Goal: Information Seeking & Learning: Check status

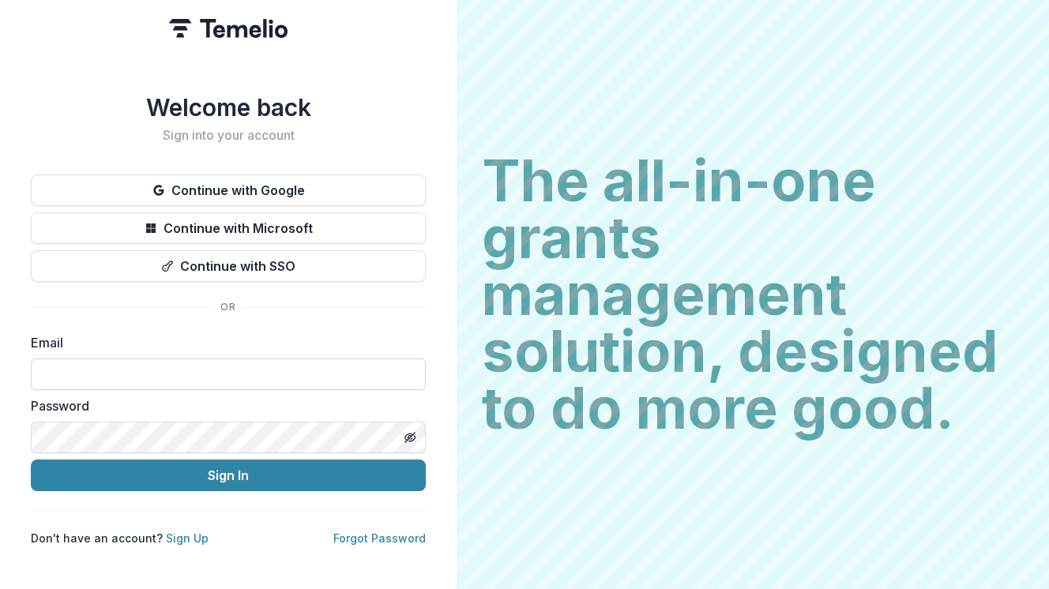
click at [158, 369] on input at bounding box center [228, 375] width 395 height 32
type input "**********"
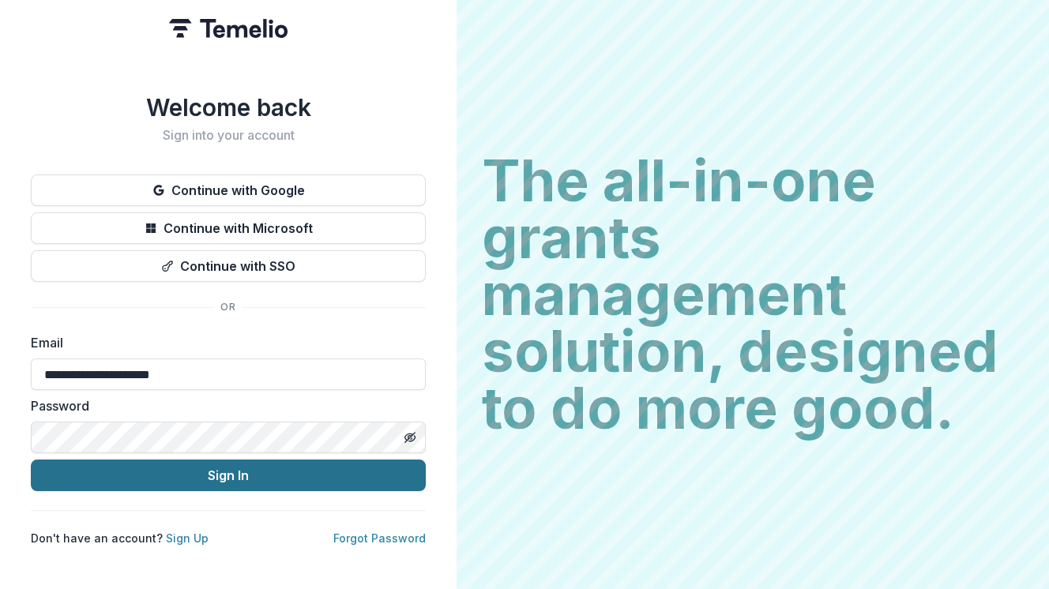
click at [199, 472] on button "Sign In" at bounding box center [228, 476] width 395 height 32
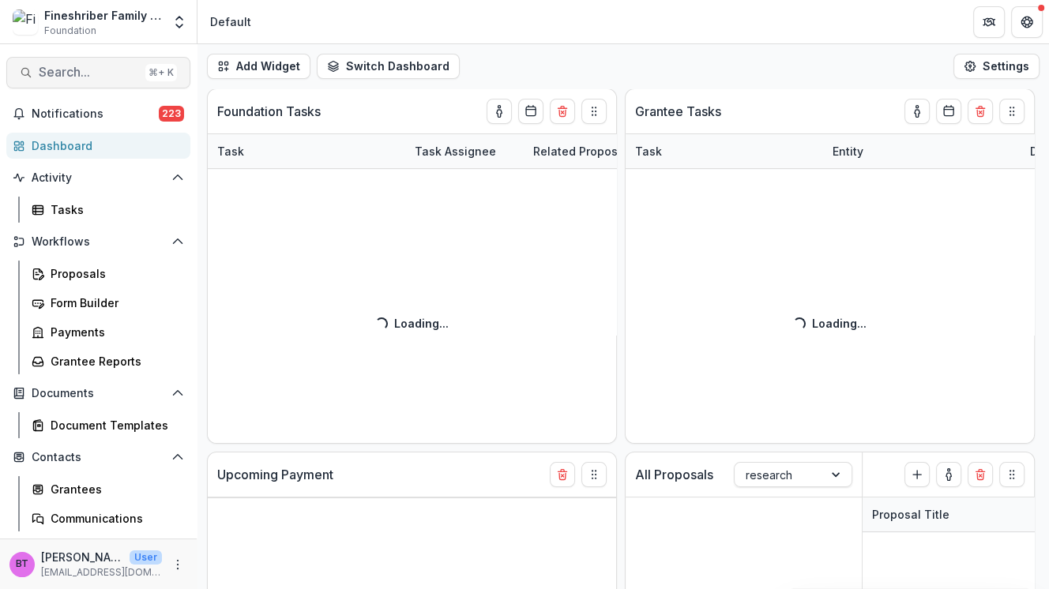
click at [110, 65] on span "Search..." at bounding box center [89, 72] width 100 height 15
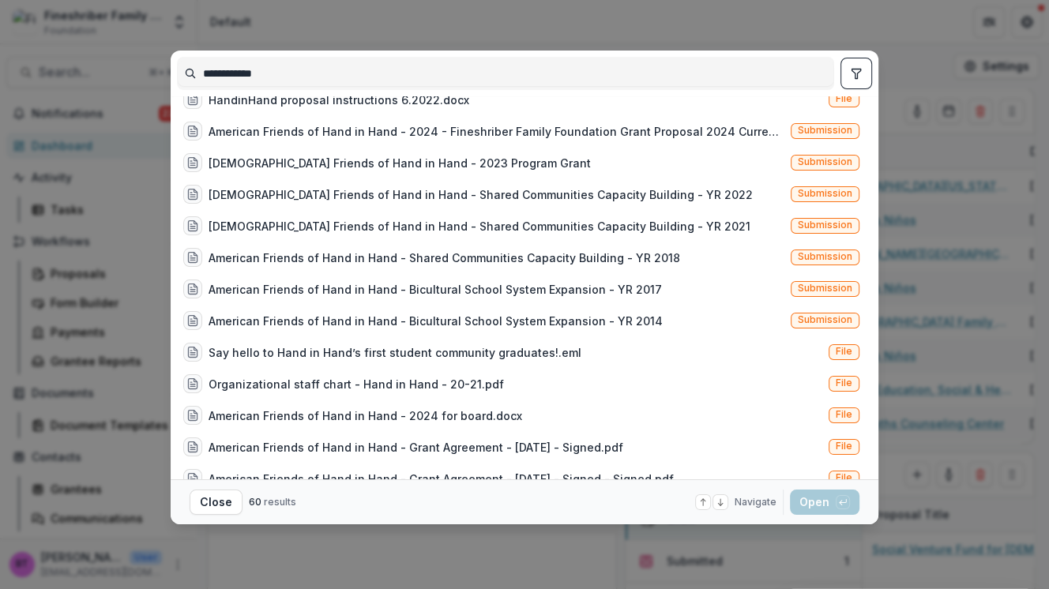
scroll to position [903, 0]
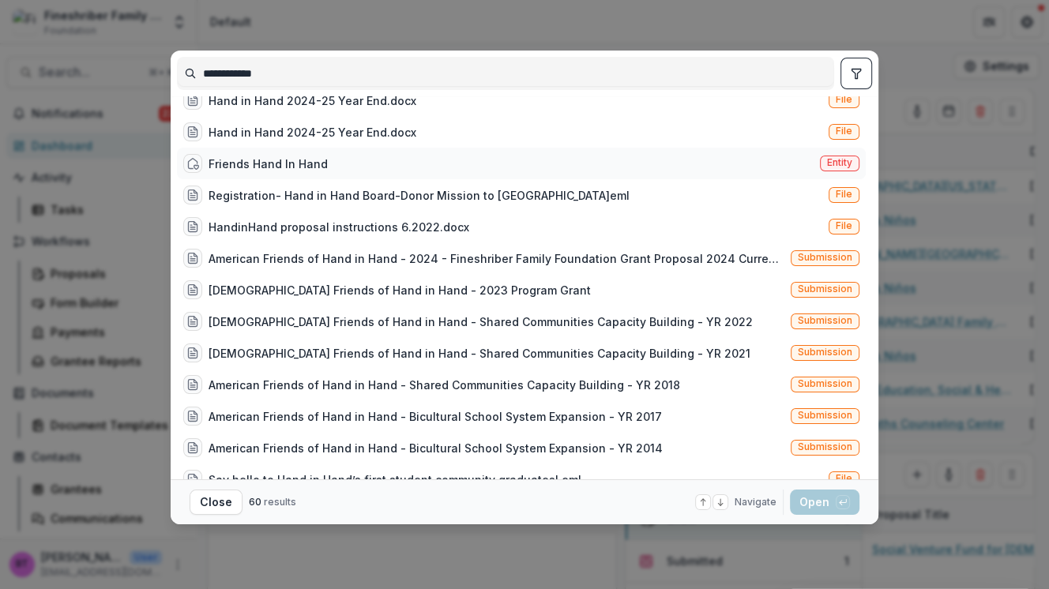
type input "**********"
click at [841, 160] on span "Entity" at bounding box center [839, 162] width 25 height 11
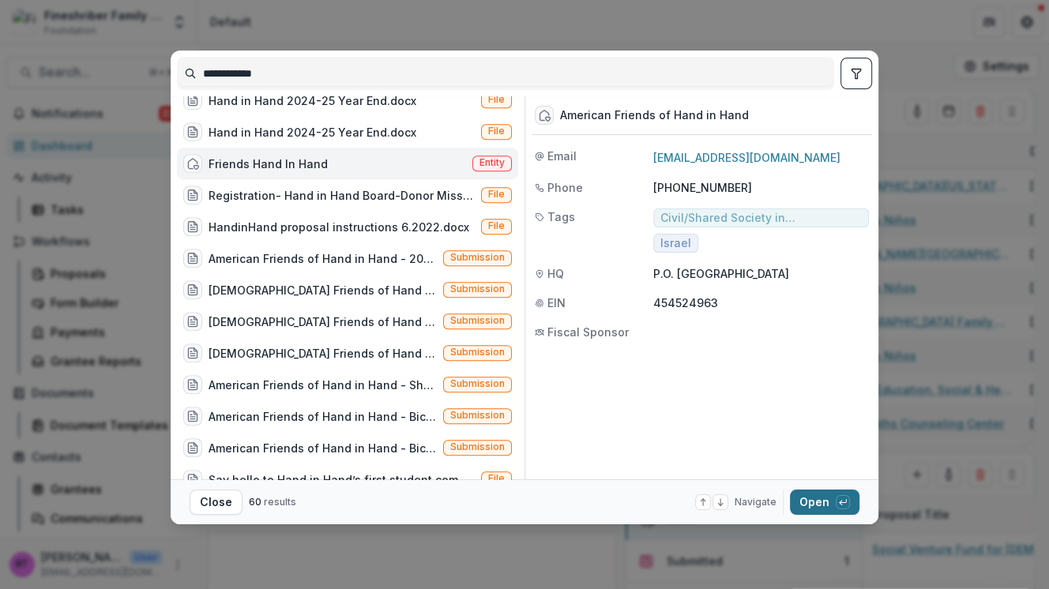
click at [806, 506] on button "Open with enter key" at bounding box center [825, 502] width 70 height 25
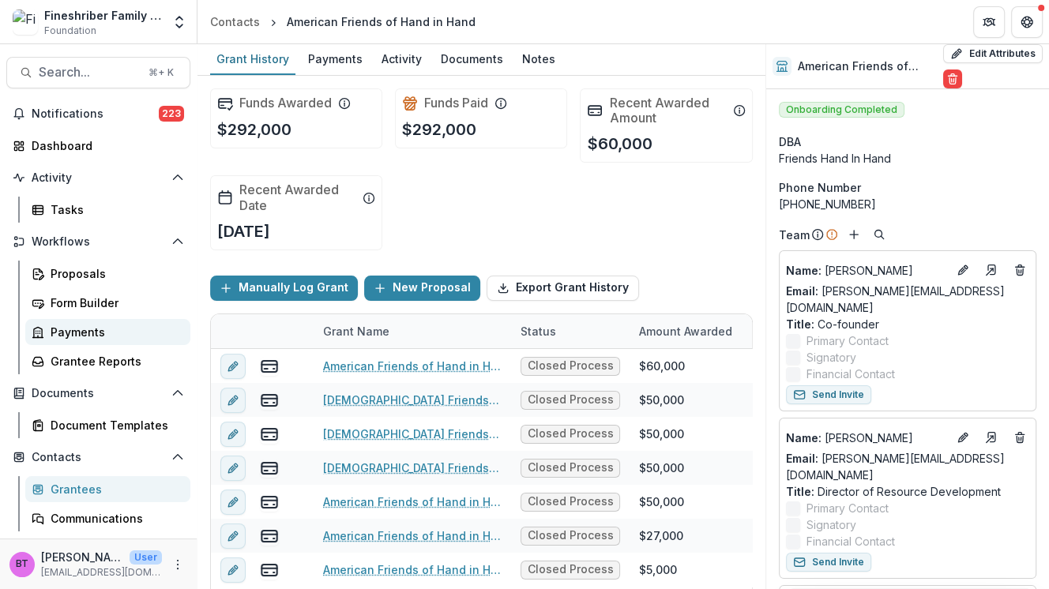
click at [111, 344] on link "Payments" at bounding box center [107, 332] width 165 height 26
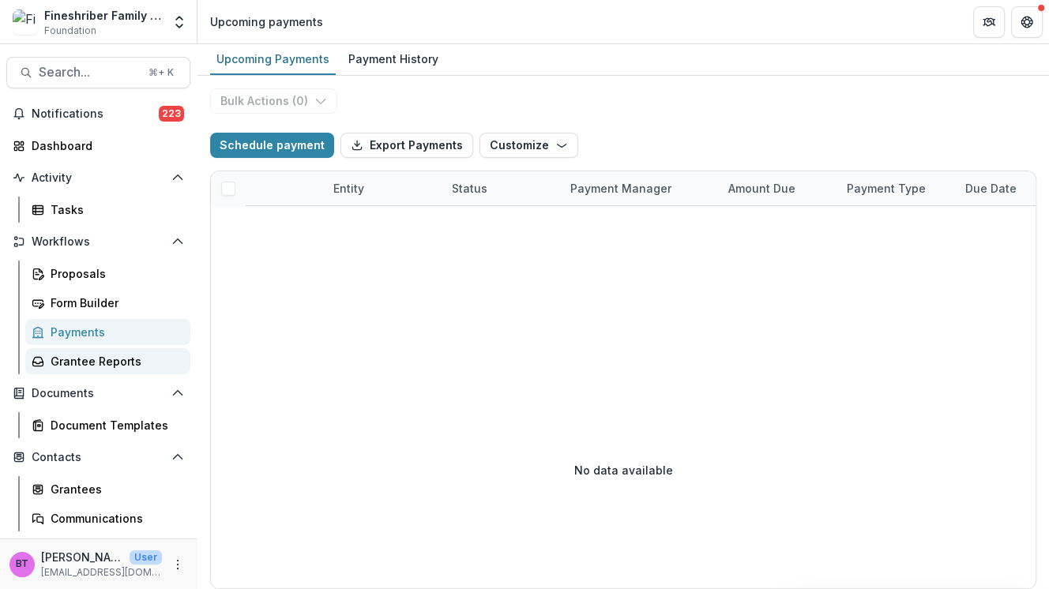
click at [107, 357] on div "Grantee Reports" at bounding box center [114, 361] width 127 height 17
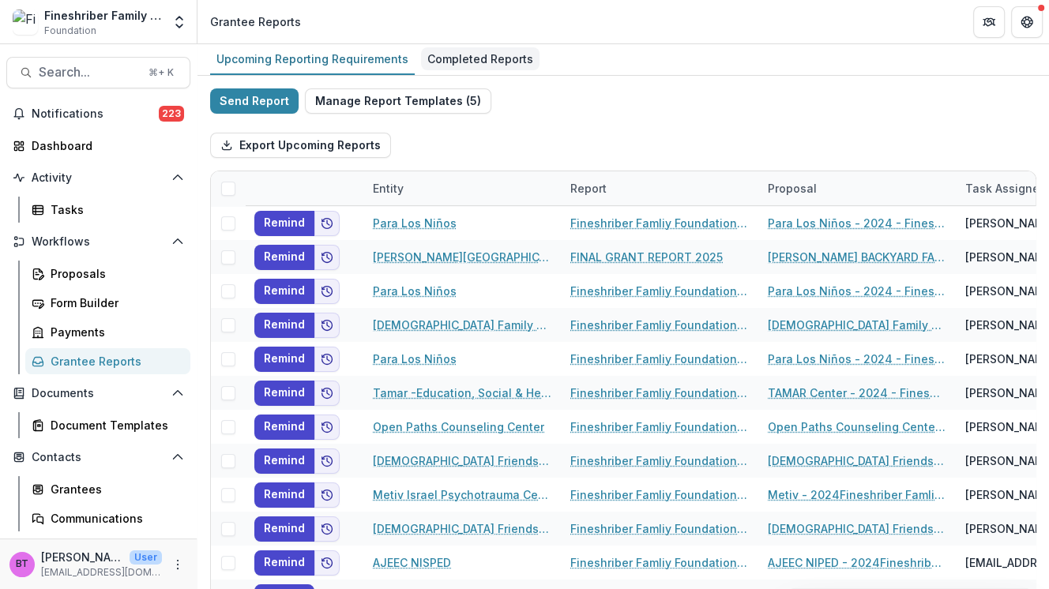
click at [460, 55] on div "Completed Reports" at bounding box center [480, 58] width 118 height 23
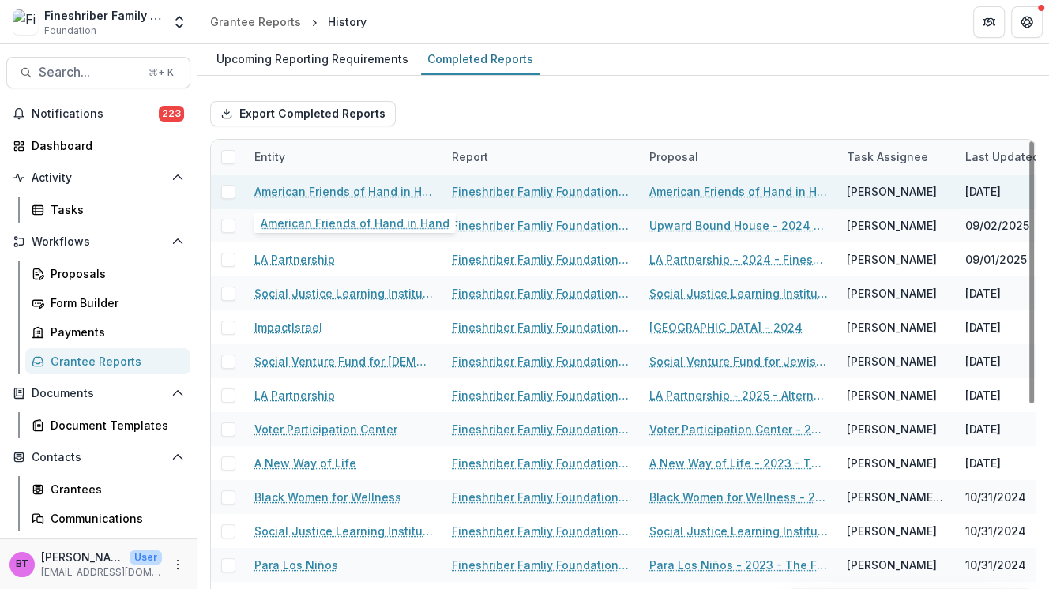
click at [349, 186] on link "American Friends of Hand in Hand" at bounding box center [343, 191] width 179 height 17
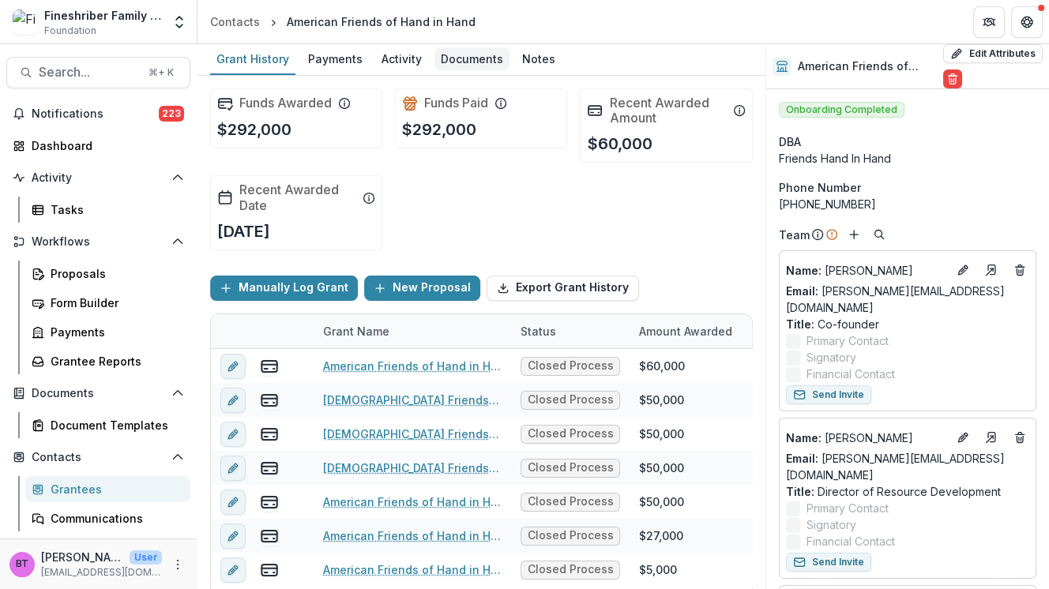
click at [461, 55] on div "Documents" at bounding box center [471, 58] width 75 height 23
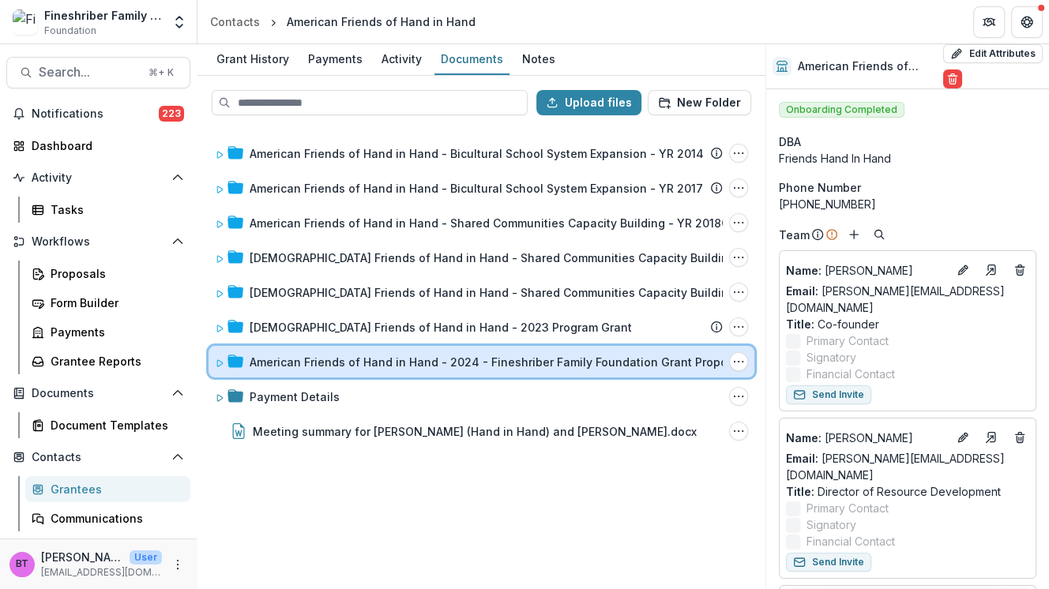
click at [219, 360] on icon at bounding box center [220, 363] width 6 height 6
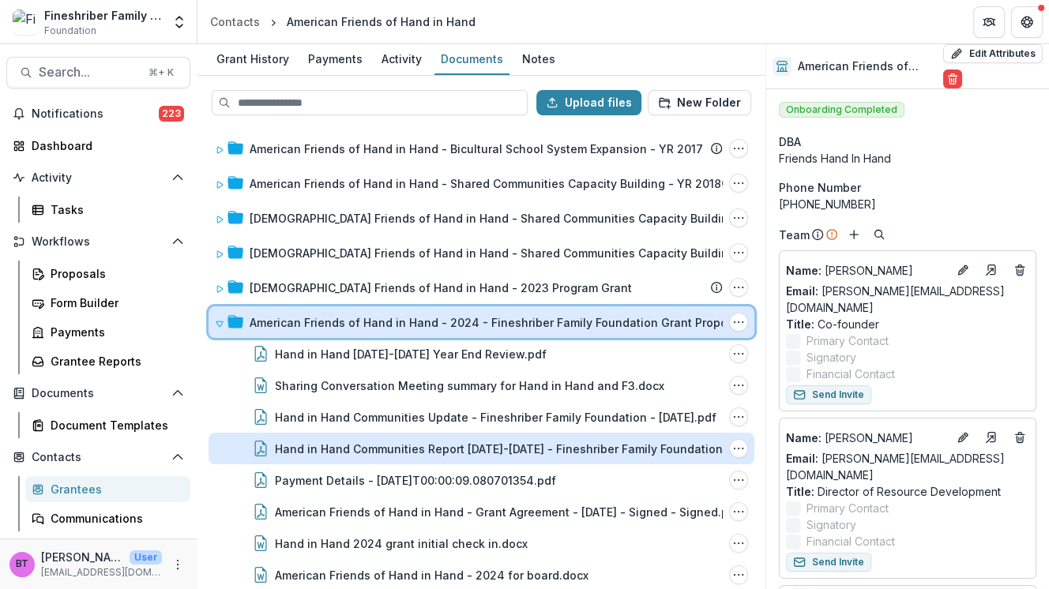
scroll to position [42, 0]
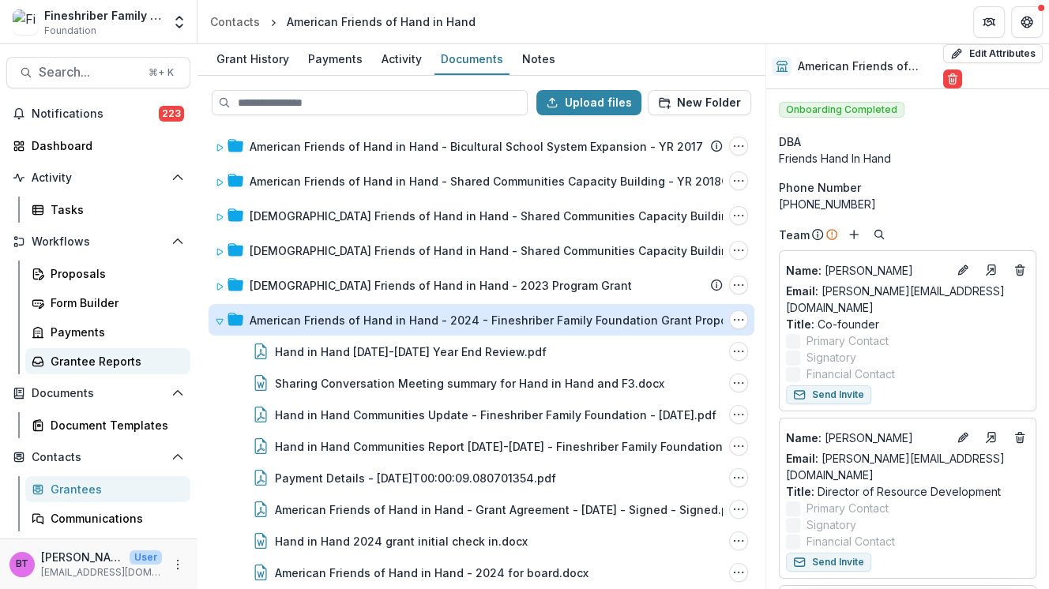
click at [125, 358] on div "Grantee Reports" at bounding box center [114, 361] width 127 height 17
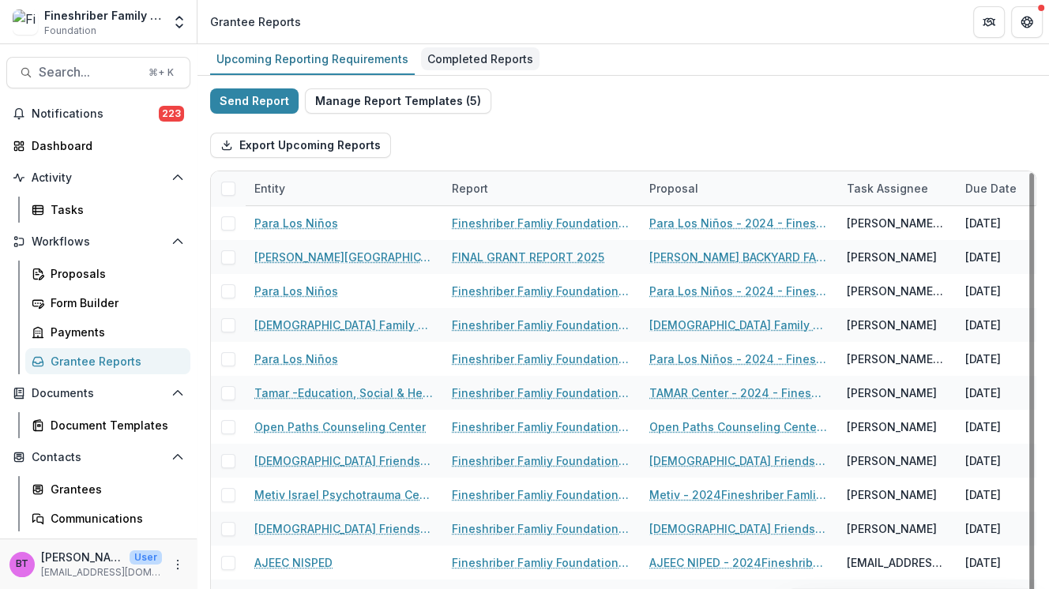
click at [487, 55] on div "Completed Reports" at bounding box center [480, 58] width 118 height 23
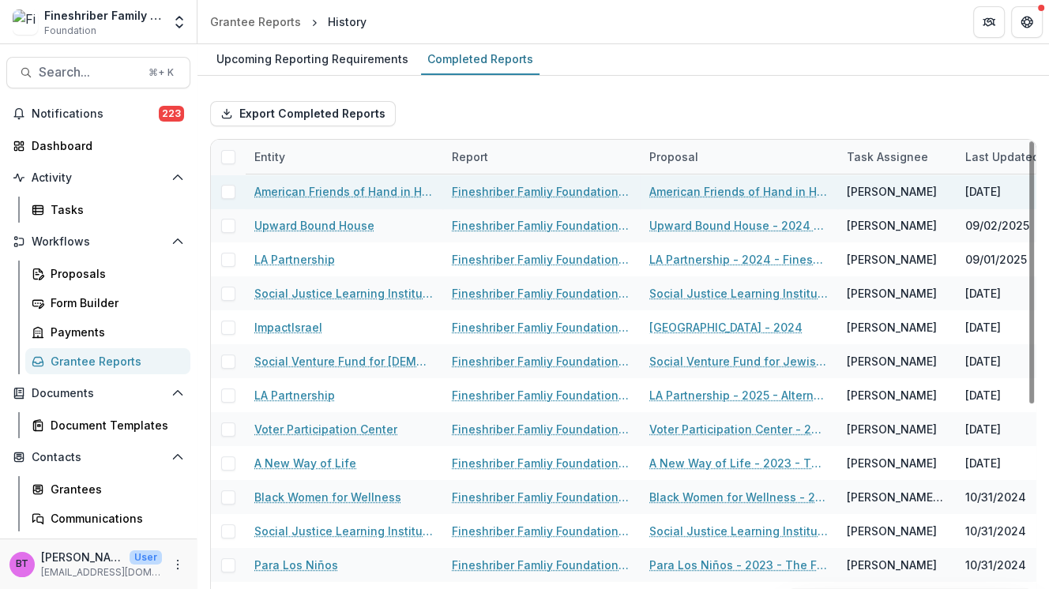
click at [540, 186] on link "Fineshriber Famliy Foundation Final Report Upload" at bounding box center [541, 191] width 179 height 17
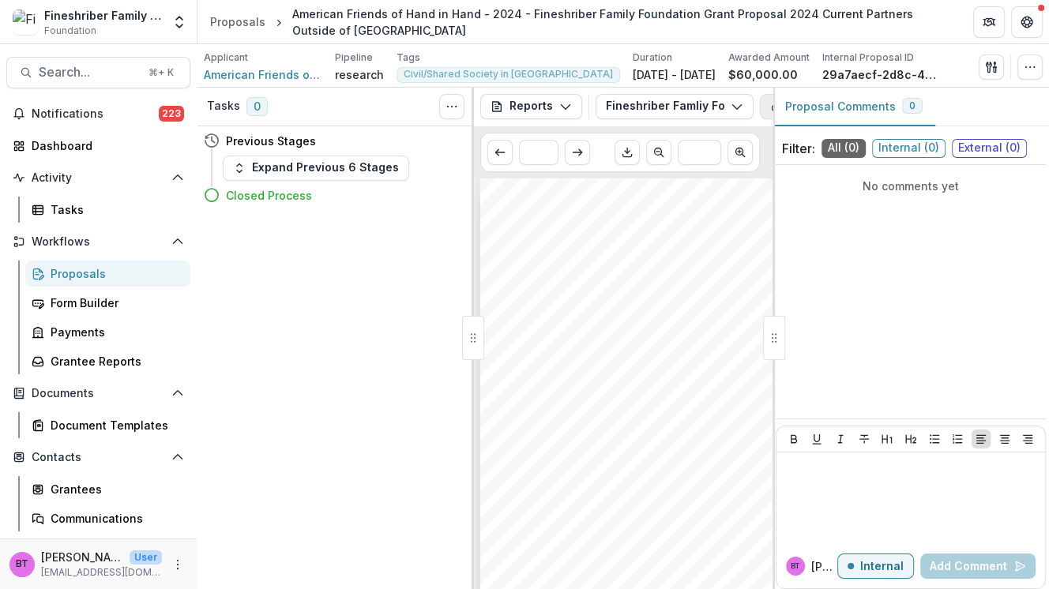
click at [762, 103] on button "View Attached Files" at bounding box center [835, 106] width 150 height 25
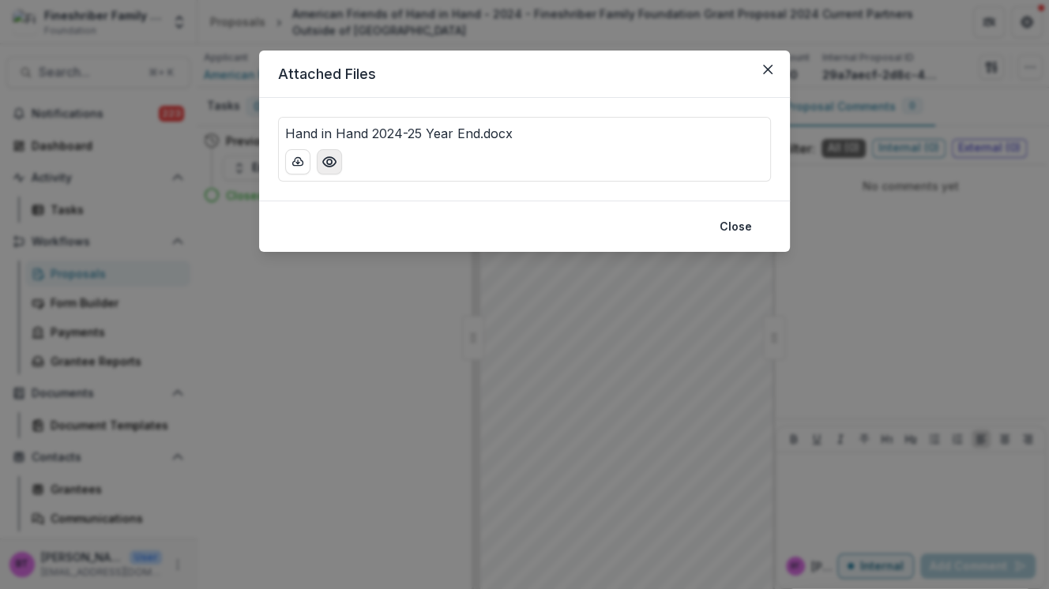
click at [330, 160] on icon "Preview Hand in Hand 2024-25 Year End.docx" at bounding box center [330, 162] width 16 height 16
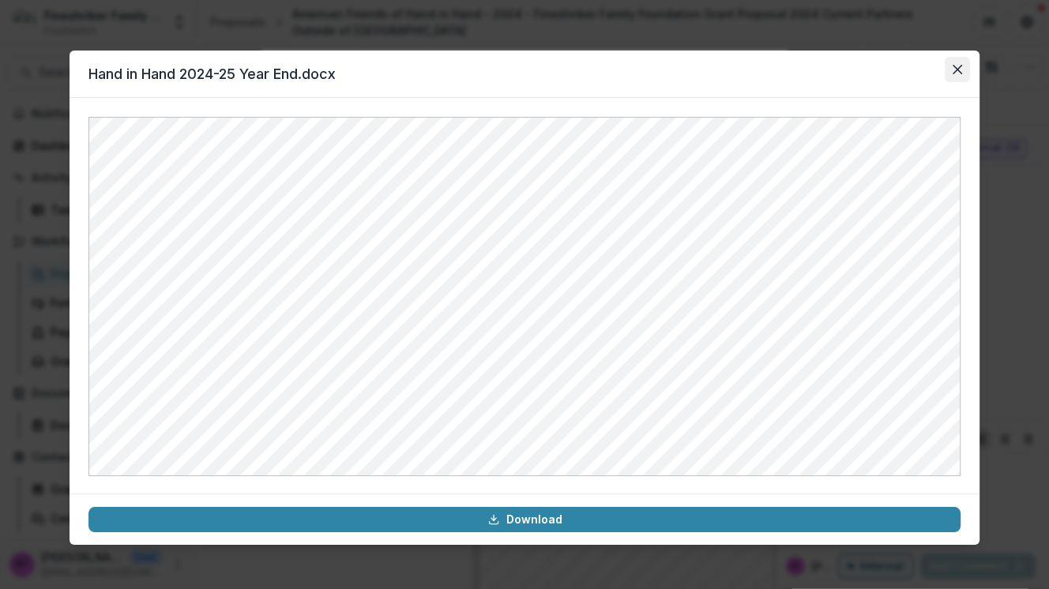
click at [958, 69] on icon "Close" at bounding box center [957, 69] width 9 height 9
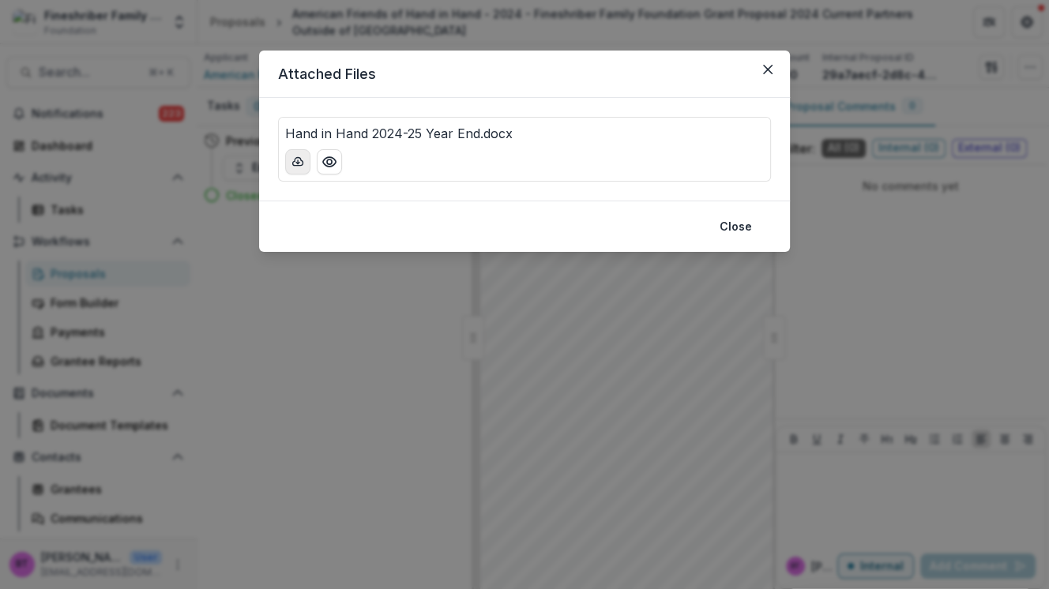
click at [298, 162] on line "download-button" at bounding box center [298, 161] width 0 height 3
click at [773, 62] on button "Close" at bounding box center [767, 69] width 25 height 25
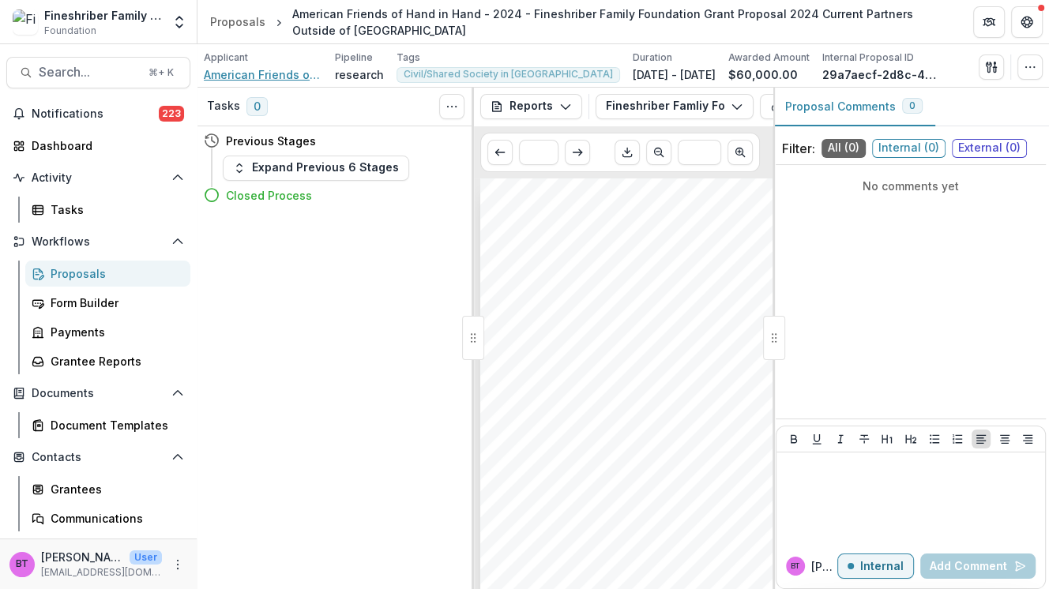
click at [258, 73] on span "American Friends of Hand in Hand" at bounding box center [263, 74] width 118 height 17
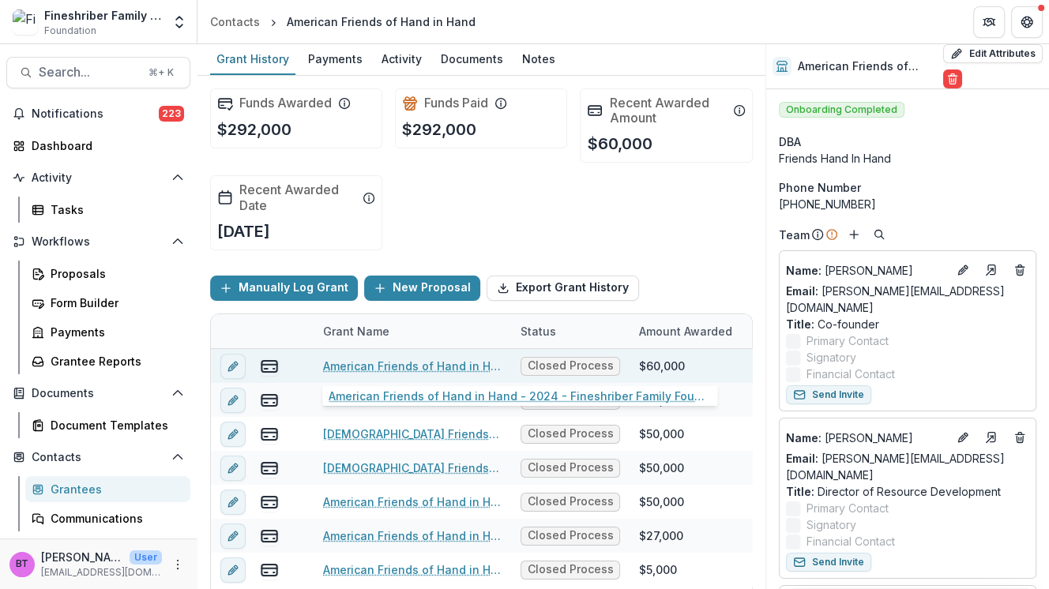
scroll to position [72, 0]
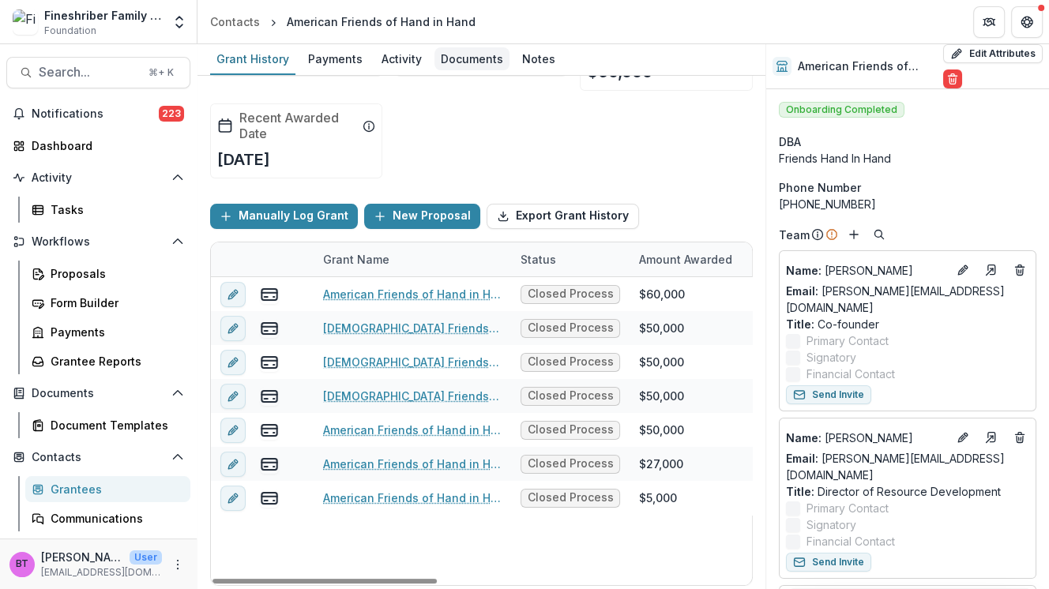
click at [451, 62] on div "Documents" at bounding box center [471, 58] width 75 height 23
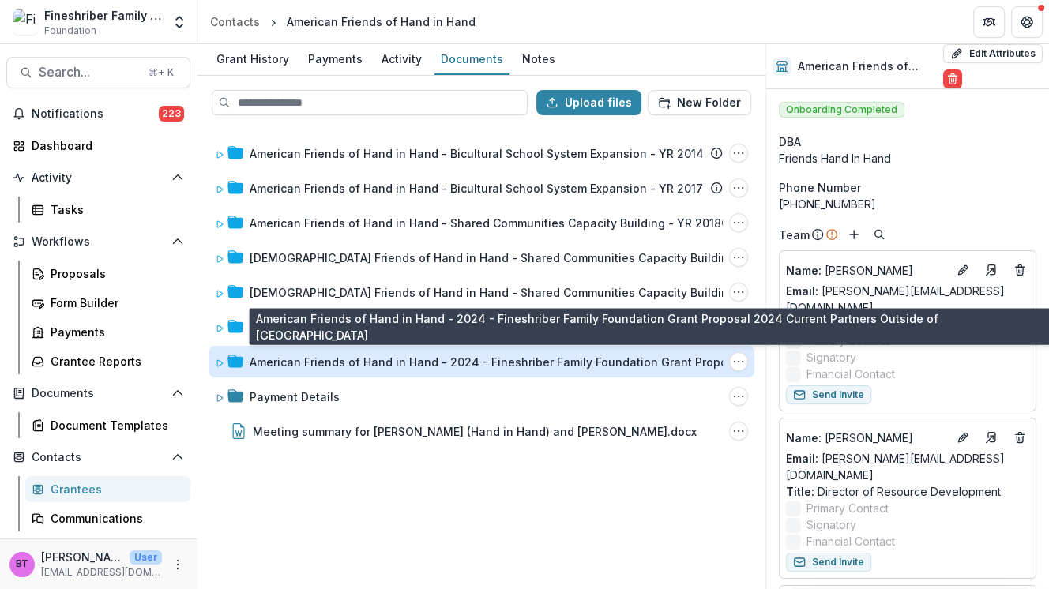
click at [352, 360] on div "American Friends of Hand in Hand - 2024 - Fineshriber Family Foundation Grant P…" at bounding box center [510, 362] width 521 height 17
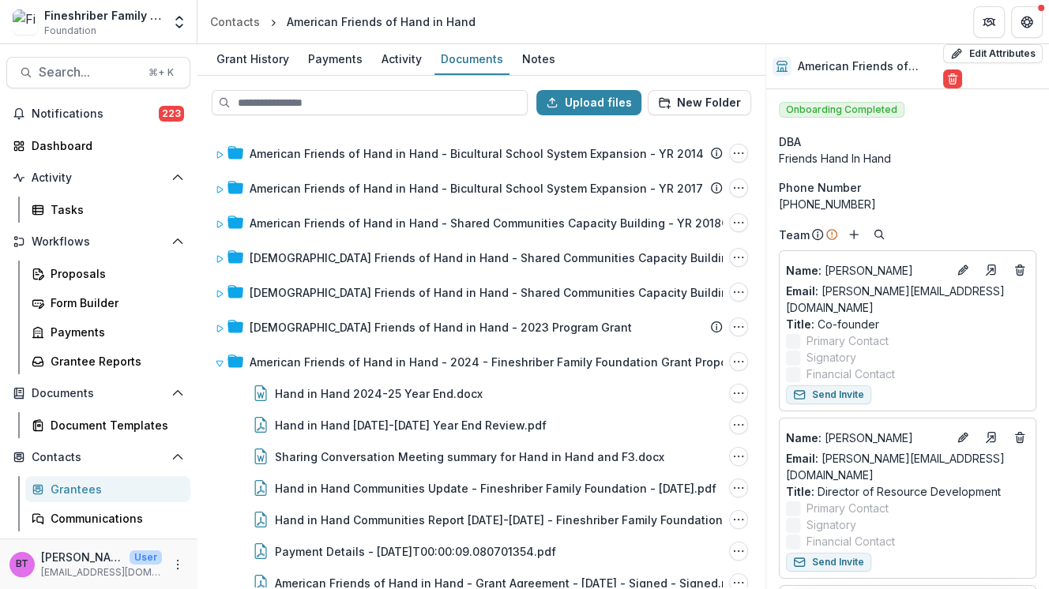
click at [689, 27] on header "Contacts American Friends of Hand in Hand" at bounding box center [623, 21] width 852 height 43
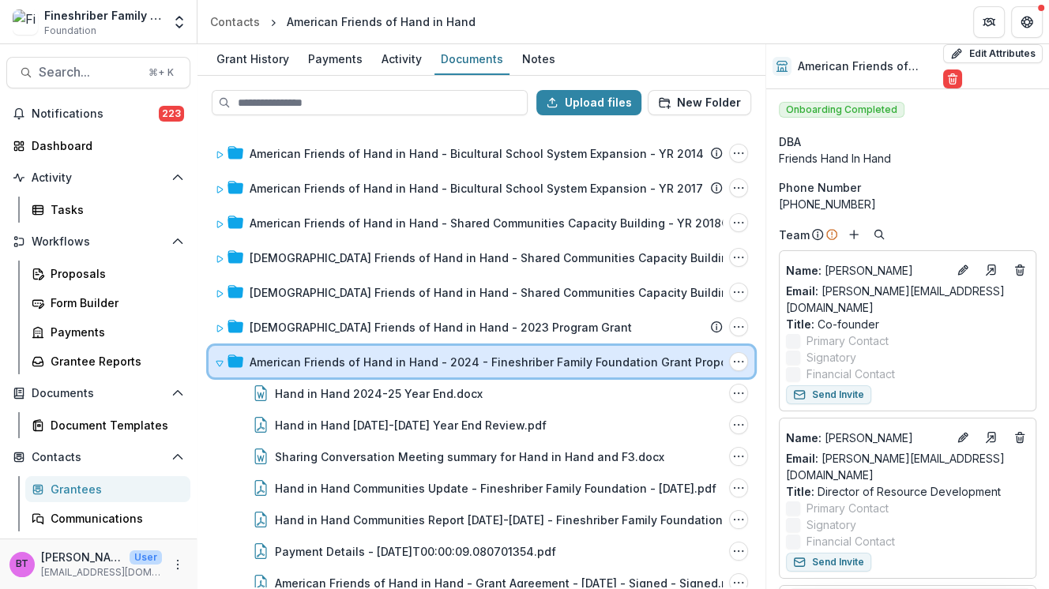
click at [220, 359] on icon at bounding box center [219, 363] width 9 height 9
